Goal: Information Seeking & Learning: Find specific fact

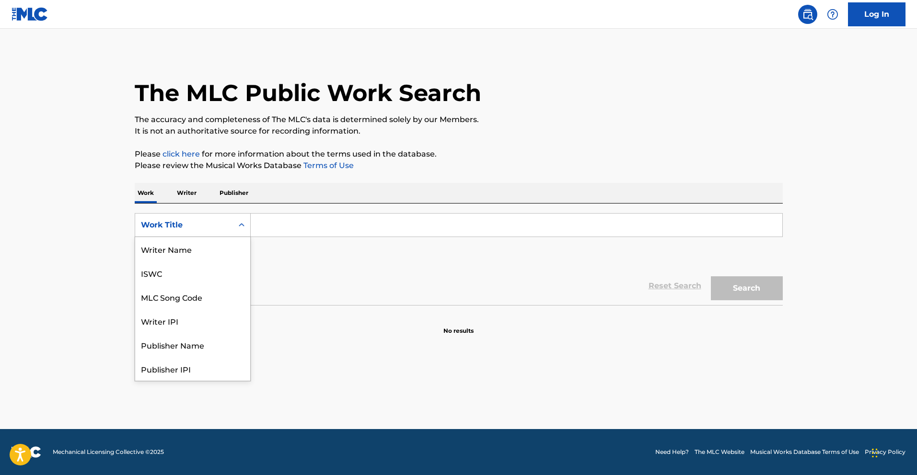
click at [220, 221] on div "Work Title" at bounding box center [184, 225] width 86 height 12
click at [213, 249] on div "MLC Song Code" at bounding box center [192, 249] width 115 height 24
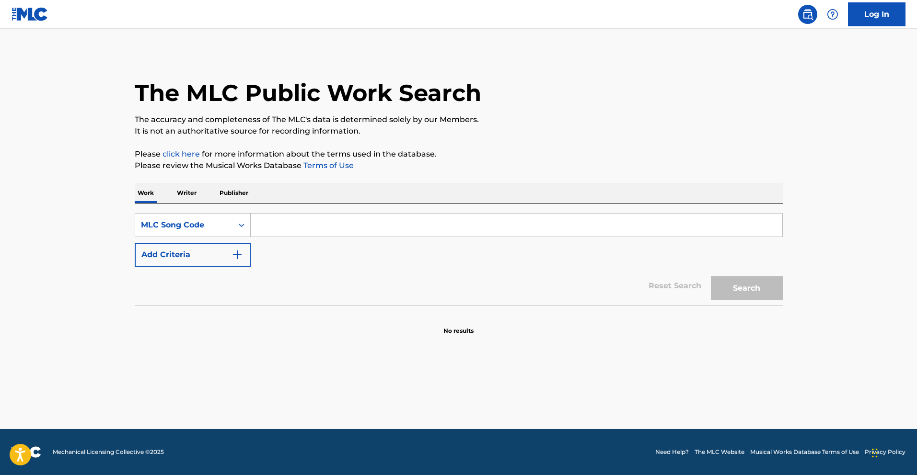
click at [288, 231] on input "Search Form" at bounding box center [516, 225] width 531 height 23
paste input "NV9USX"
type input "NV9USX"
click at [744, 287] on button "Search" at bounding box center [747, 289] width 72 height 24
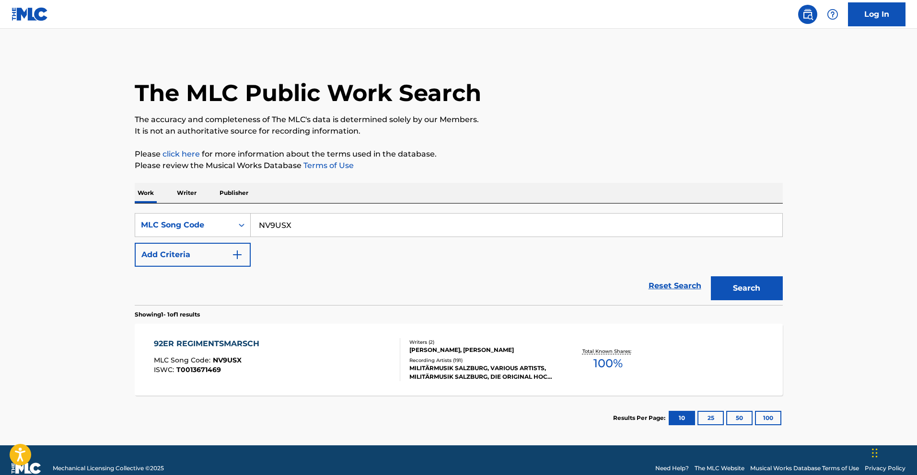
click at [351, 346] on div "92ER REGIMENTSMARSCH MLC Song Code : NV9USX ISWC : T0013671469" at bounding box center [277, 359] width 246 height 43
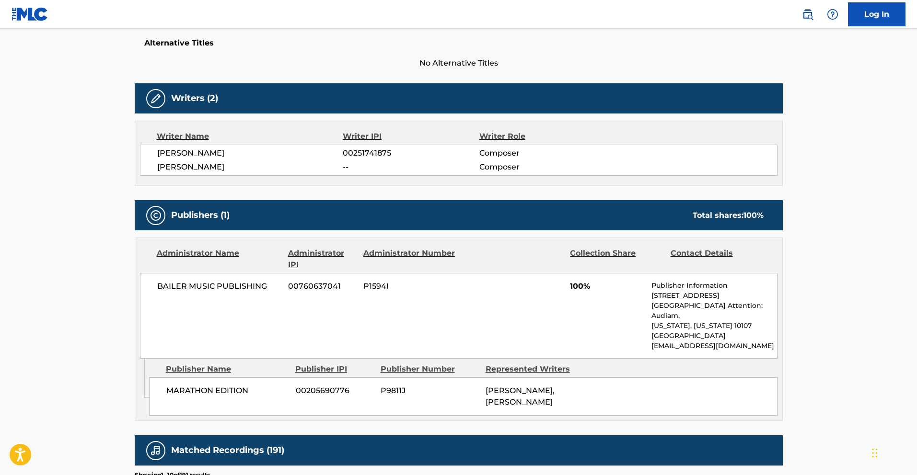
scroll to position [101, 0]
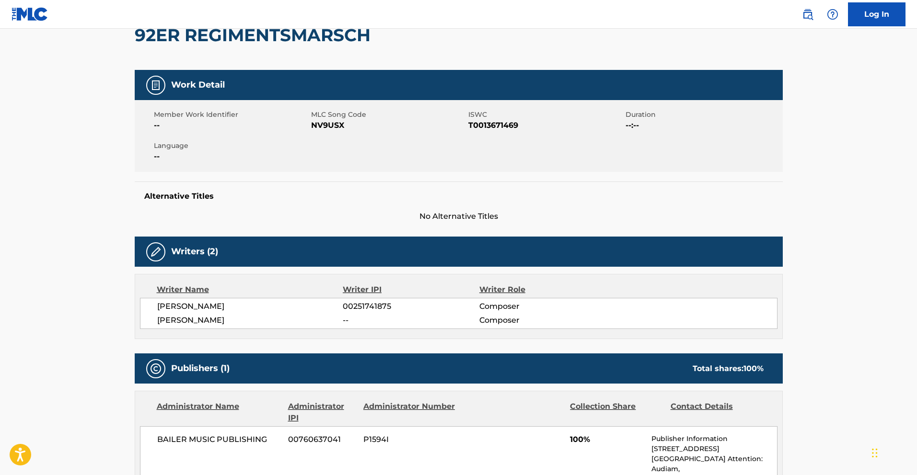
click at [496, 124] on span "T0013671469" at bounding box center [545, 126] width 155 height 12
copy span "T0013671469"
drag, startPoint x: 238, startPoint y: 318, endPoint x: 145, endPoint y: 319, distance: 93.0
click at [145, 319] on div "[PERSON_NAME] 00251741875 Composer [PERSON_NAME] -- Composer" at bounding box center [458, 313] width 637 height 31
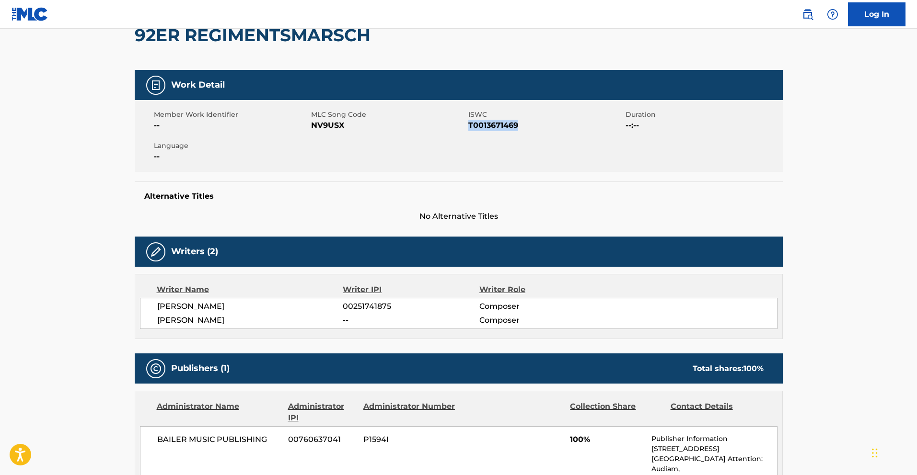
copy span "[PERSON_NAME]"
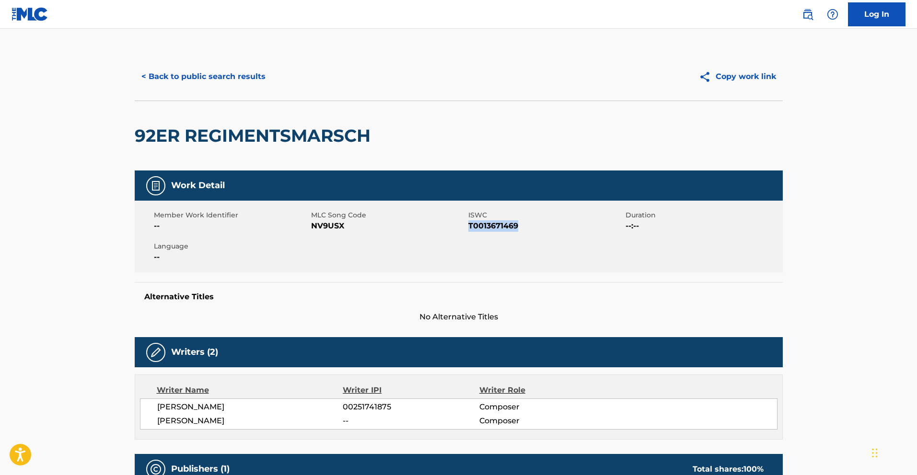
click at [148, 77] on button "< Back to public search results" at bounding box center [204, 77] width 138 height 24
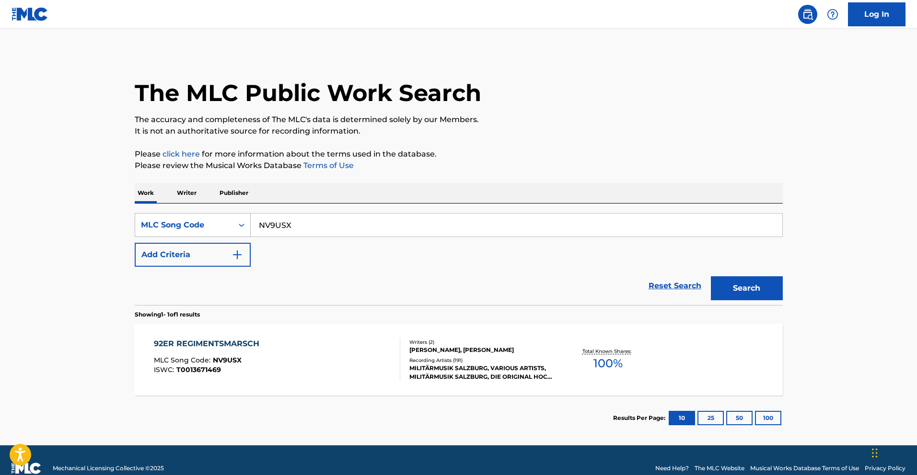
click at [208, 226] on div "MLC Song Code" at bounding box center [184, 225] width 86 height 12
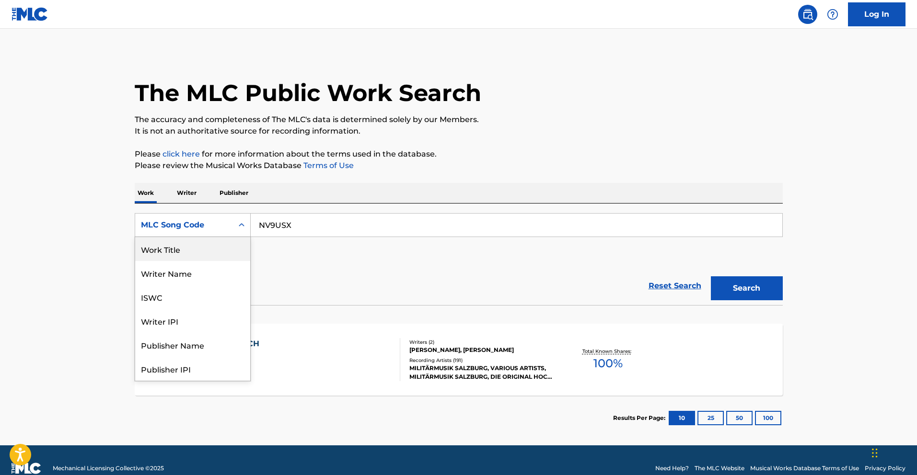
drag, startPoint x: 206, startPoint y: 253, endPoint x: 211, endPoint y: 251, distance: 5.6
click at [206, 253] on div "Work Title" at bounding box center [192, 249] width 115 height 24
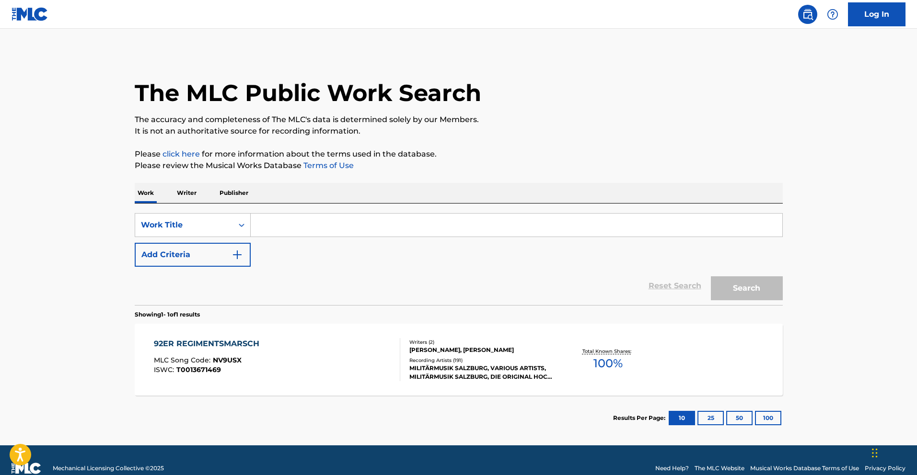
click at [282, 224] on input "Search Form" at bounding box center [516, 225] width 531 height 23
paste input "DABEI WOLLTE ICH DOCH STARK SEIN"
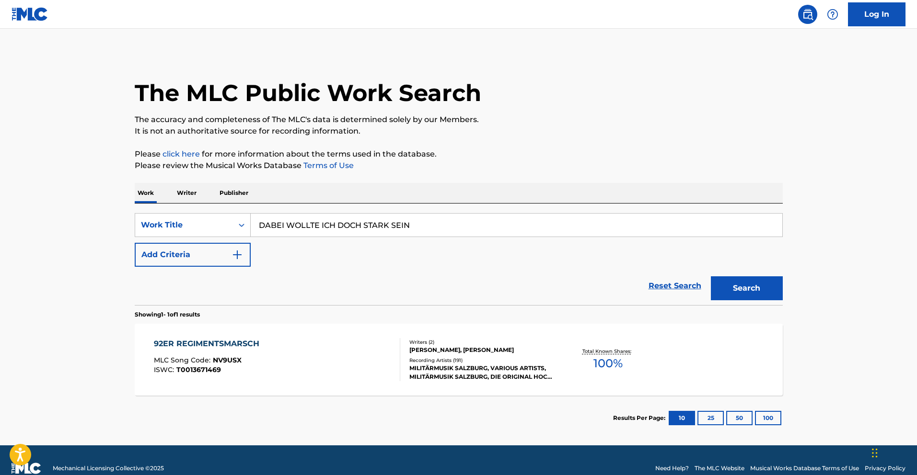
type input "DABEI WOLLTE ICH DOCH STARK SEIN"
click at [356, 262] on div "SearchWithCriteria6160c4c1-05bf-4f26-bb52-bce4d3d87456 Work Title DABEI WOLLTE …" at bounding box center [459, 240] width 648 height 54
drag, startPoint x: 762, startPoint y: 285, endPoint x: 640, endPoint y: 287, distance: 122.7
click at [762, 285] on button "Search" at bounding box center [747, 289] width 72 height 24
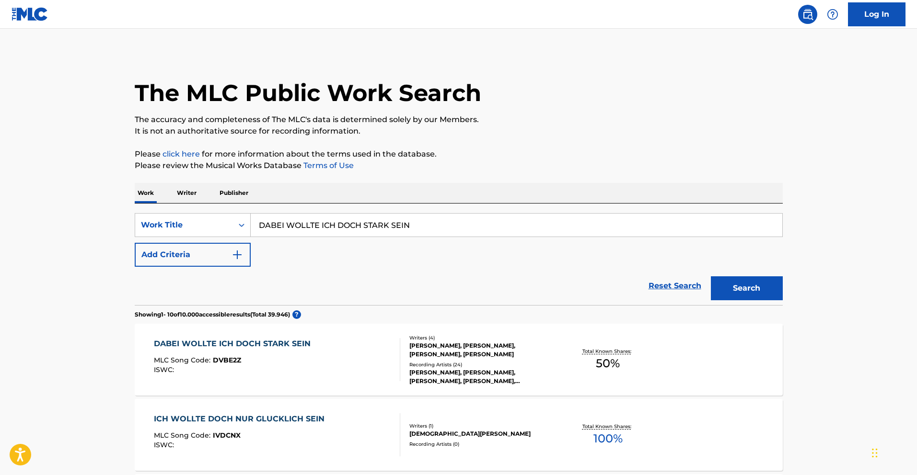
click at [327, 367] on div "DABEI WOLLTE ICH DOCH STARK SEIN MLC Song Code : DVBE2Z ISWC :" at bounding box center [277, 359] width 246 height 43
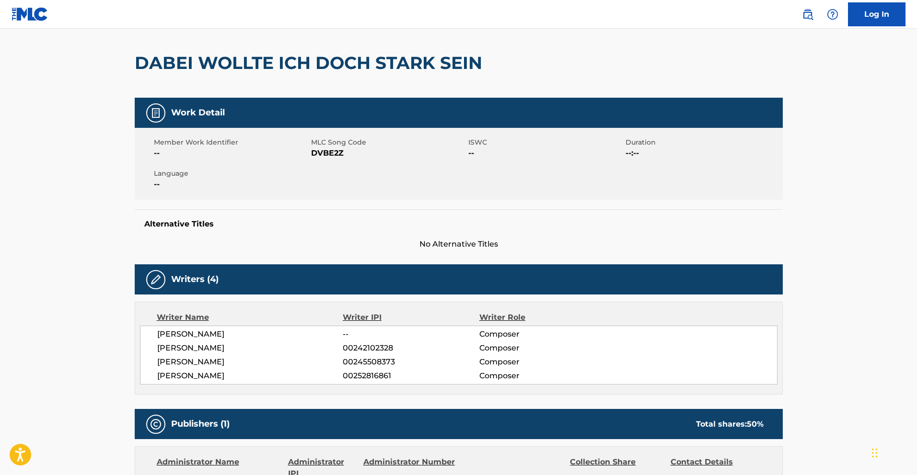
scroll to position [67, 0]
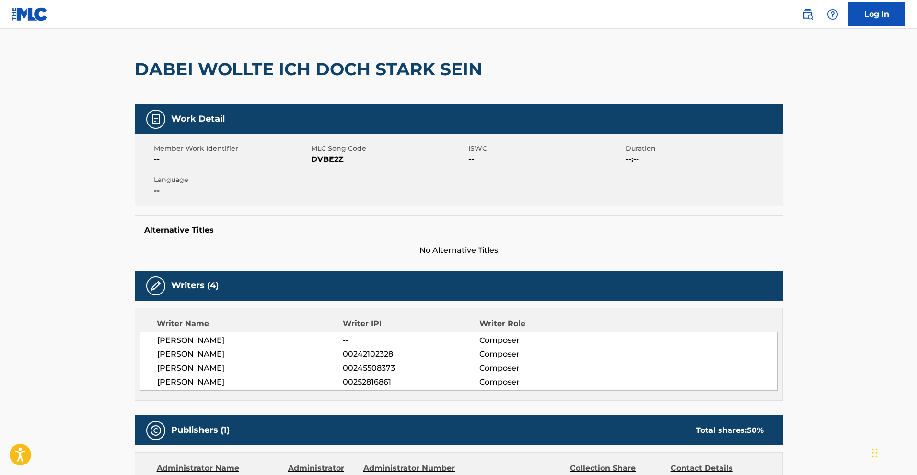
click at [330, 171] on div "Member Work Identifier -- MLC Song Code DVBE2Z ISWC -- Duration --:-- Language …" at bounding box center [459, 170] width 648 height 72
click at [329, 160] on span "DVBE2Z" at bounding box center [388, 160] width 155 height 12
click at [329, 159] on span "DVBE2Z" at bounding box center [388, 160] width 155 height 12
copy span "DVBE2Z"
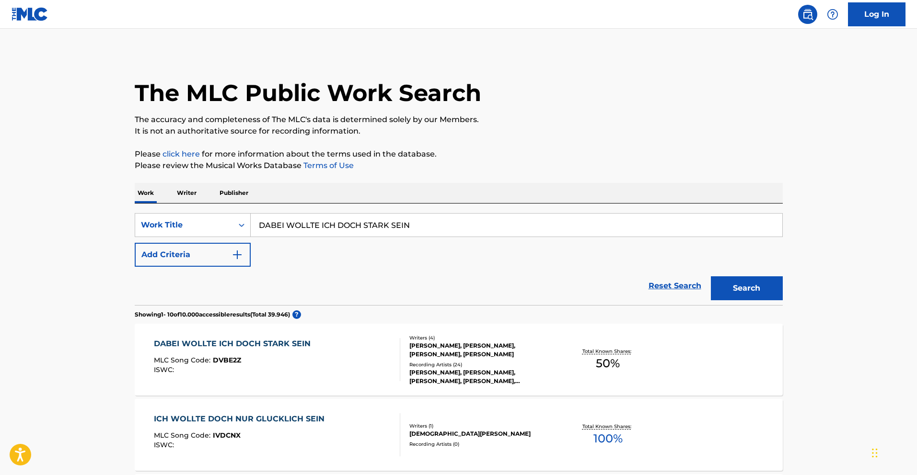
click at [283, 230] on input "DABEI WOLLTE ICH DOCH STARK SEIN" at bounding box center [516, 225] width 531 height 23
click at [282, 229] on input "DABEI WOLLTE ICH DOCH STARK SEIN" at bounding box center [516, 225] width 531 height 23
paste input "JODELSCHULE"
type input "JODELSCHULE"
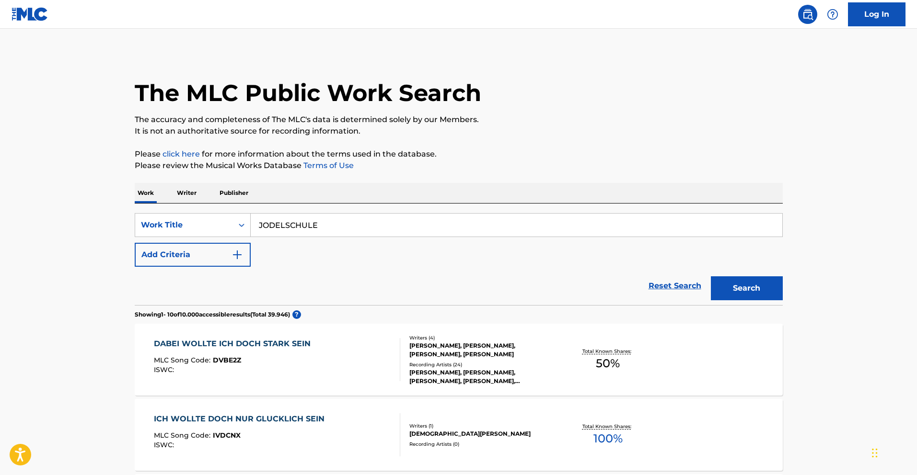
drag, startPoint x: 312, startPoint y: 270, endPoint x: 552, endPoint y: 302, distance: 241.7
click at [312, 270] on div "Reset Search Search" at bounding box center [459, 286] width 648 height 38
drag, startPoint x: 764, startPoint y: 294, endPoint x: 771, endPoint y: 304, distance: 12.5
click at [764, 294] on button "Search" at bounding box center [747, 289] width 72 height 24
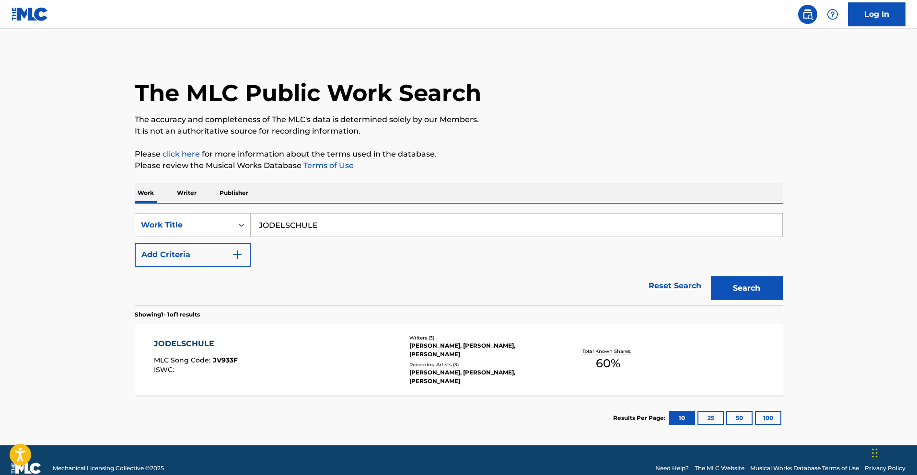
click at [353, 362] on div "JODELSCHULE MLC Song Code : JV933F ISWC :" at bounding box center [277, 359] width 246 height 43
